Goal: Check status: Check status

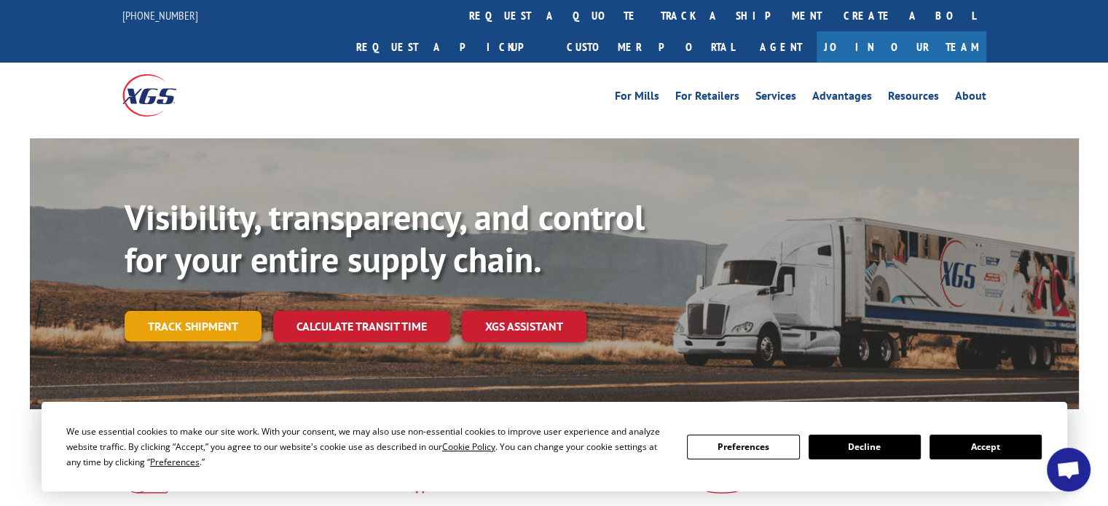
click at [225, 311] on link "Track shipment" at bounding box center [193, 326] width 137 height 31
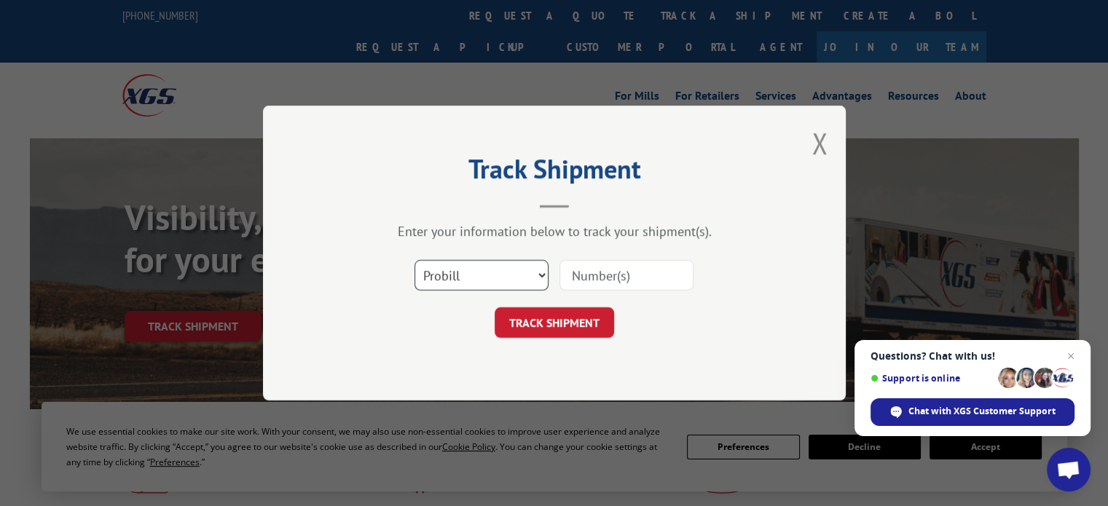
click at [536, 272] on select "Select category... Probill BOL PO" at bounding box center [482, 275] width 134 height 31
select select "bol"
click at [415, 260] on select "Select category... Probill BOL PO" at bounding box center [482, 275] width 134 height 31
click at [600, 271] on input at bounding box center [626, 275] width 134 height 31
click at [592, 271] on input at bounding box center [626, 275] width 134 height 31
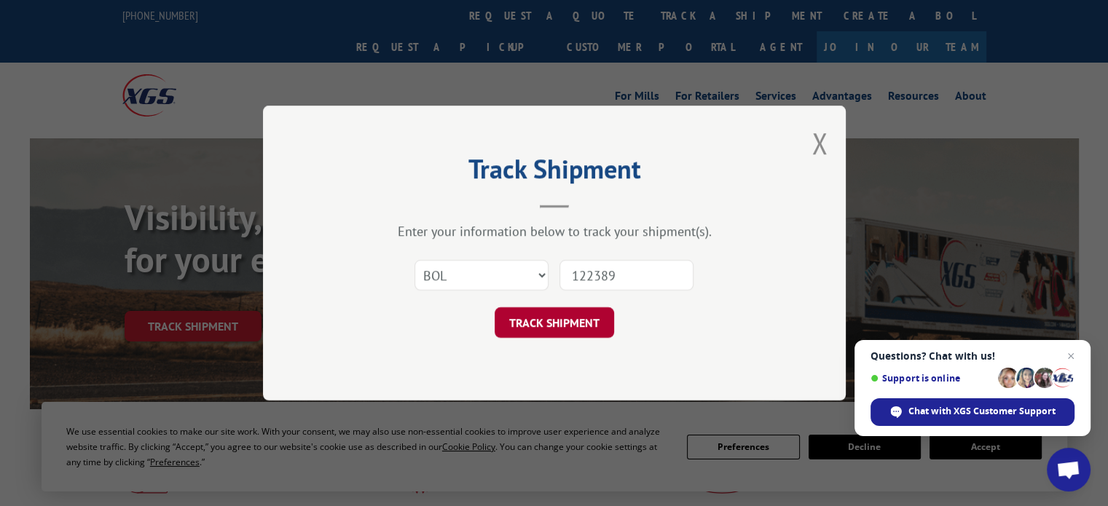
type input "122389"
drag, startPoint x: 576, startPoint y: 322, endPoint x: 576, endPoint y: 309, distance: 13.1
click at [580, 324] on button "TRACK SHIPMENT" at bounding box center [554, 322] width 119 height 31
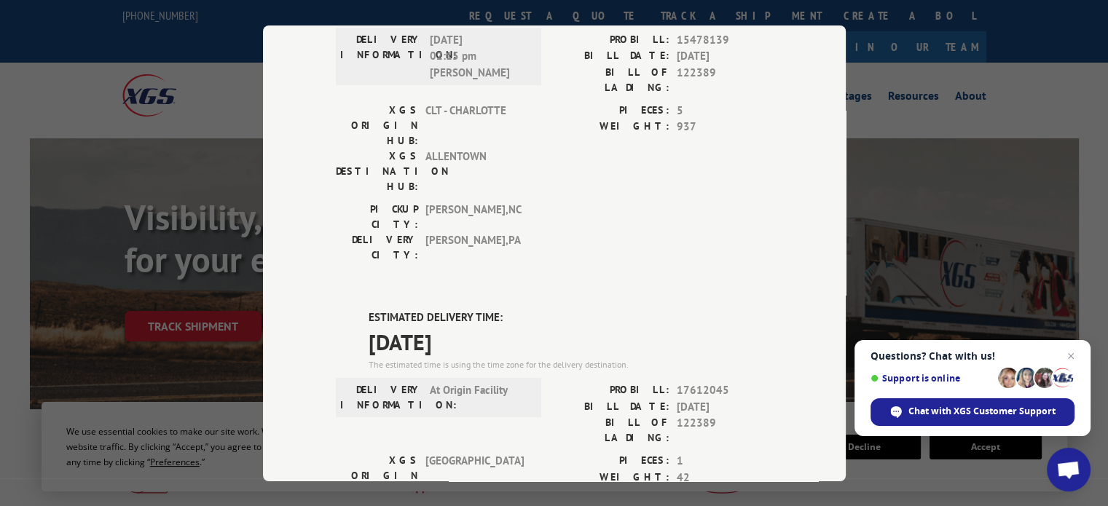
scroll to position [729, 0]
